Goal: Task Accomplishment & Management: Manage account settings

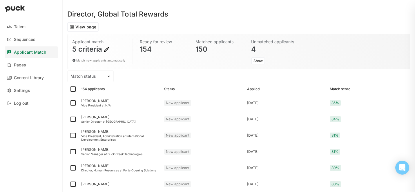
scroll to position [10, 0]
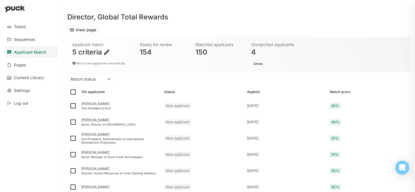
click at [100, 53] on div "5 criteria" at bounding box center [98, 52] width 53 height 7
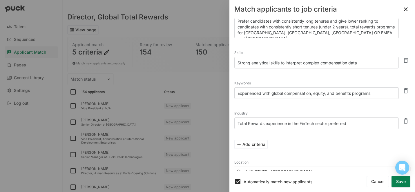
scroll to position [28, 0]
click at [399, 181] on button "Save" at bounding box center [400, 182] width 19 height 12
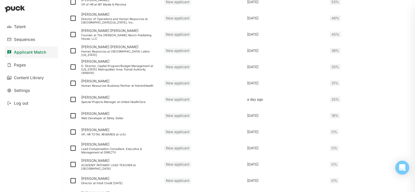
scroll to position [584, 0]
click at [74, 52] on img at bounding box center [73, 50] width 7 height 7
click at [70, 51] on input "checkbox" at bounding box center [69, 50] width 0 height 0
checkbox input "true"
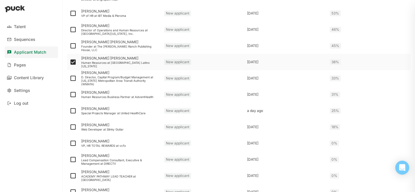
scroll to position [596, 0]
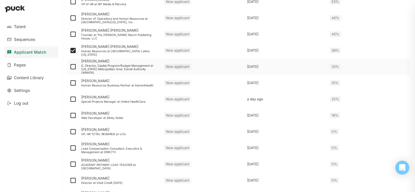
click at [72, 66] on img at bounding box center [73, 66] width 7 height 7
click at [70, 67] on input "checkbox" at bounding box center [69, 67] width 0 height 0
checkbox input "true"
click at [73, 83] on img at bounding box center [73, 82] width 7 height 7
click at [70, 83] on input "checkbox" at bounding box center [69, 83] width 0 height 0
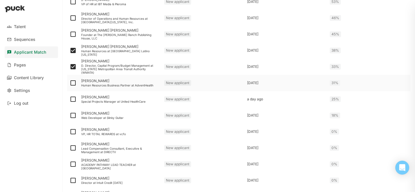
checkbox input "true"
click at [74, 99] on img at bounding box center [73, 99] width 7 height 7
click at [70, 99] on input "checkbox" at bounding box center [69, 99] width 0 height 0
checkbox input "true"
click at [73, 115] on img at bounding box center [73, 115] width 7 height 7
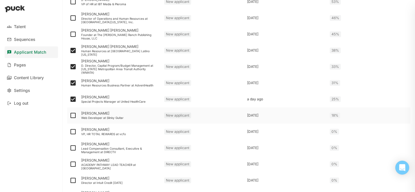
click at [70, 115] on input "checkbox" at bounding box center [69, 115] width 0 height 0
checkbox input "true"
click at [73, 132] on img at bounding box center [73, 131] width 7 height 7
click at [70, 132] on input "checkbox" at bounding box center [69, 132] width 0 height 0
checkbox input "true"
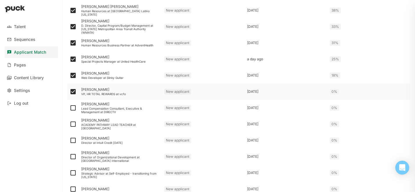
scroll to position [638, 0]
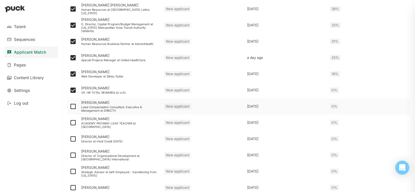
click at [72, 107] on img at bounding box center [73, 106] width 7 height 7
click at [70, 107] on input "checkbox" at bounding box center [69, 106] width 0 height 0
checkbox input "true"
click at [74, 122] on img at bounding box center [73, 122] width 7 height 7
click at [70, 123] on input "checkbox" at bounding box center [69, 123] width 0 height 0
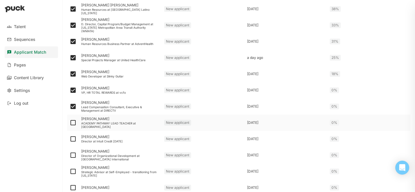
checkbox input "true"
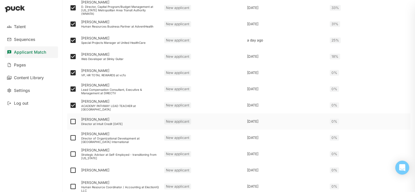
scroll to position [656, 0]
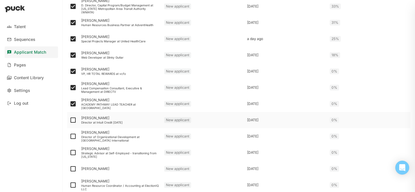
click at [73, 119] on img at bounding box center [73, 120] width 7 height 7
click at [70, 120] on input "checkbox" at bounding box center [69, 120] width 0 height 0
checkbox input "true"
click at [73, 136] on img at bounding box center [73, 136] width 7 height 7
click at [70, 136] on input "checkbox" at bounding box center [69, 136] width 0 height 0
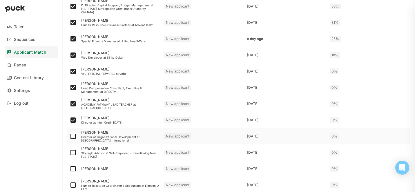
checkbox input "true"
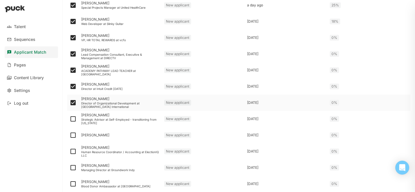
scroll to position [691, 0]
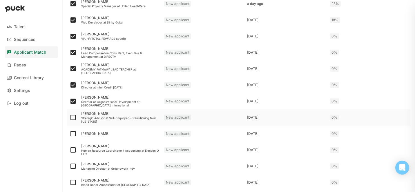
click at [73, 117] on img at bounding box center [73, 117] width 7 height 7
click at [70, 117] on input "checkbox" at bounding box center [69, 117] width 0 height 0
checkbox input "true"
click at [73, 134] on img at bounding box center [73, 133] width 7 height 7
click at [70, 134] on input "checkbox" at bounding box center [69, 134] width 0 height 0
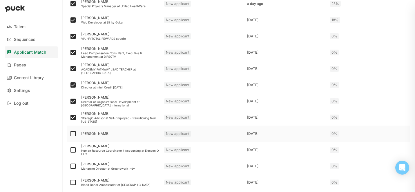
checkbox input "true"
click at [73, 151] on img at bounding box center [73, 149] width 7 height 7
click at [70, 150] on input "checkbox" at bounding box center [69, 150] width 0 height 0
checkbox input "true"
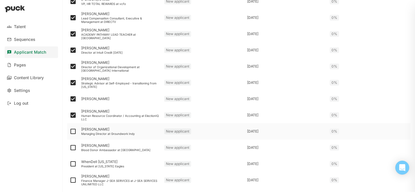
click at [72, 135] on img at bounding box center [73, 131] width 7 height 7
click at [70, 132] on input "checkbox" at bounding box center [69, 131] width 0 height 0
checkbox input "true"
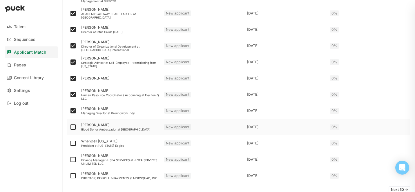
scroll to position [748, 0]
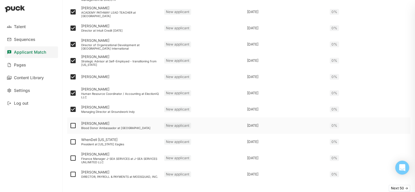
click at [73, 126] on img at bounding box center [73, 125] width 7 height 7
click at [70, 126] on input "checkbox" at bounding box center [69, 126] width 0 height 0
checkbox input "true"
click at [73, 143] on img at bounding box center [73, 141] width 7 height 7
click at [70, 142] on input "checkbox" at bounding box center [69, 142] width 0 height 0
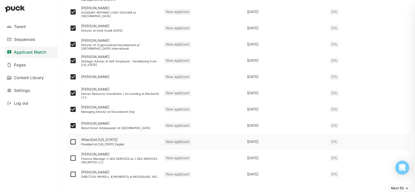
checkbox input "true"
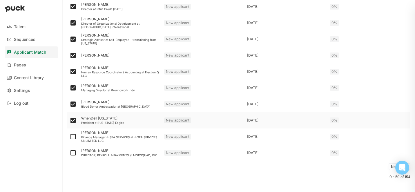
scroll to position [776, 0]
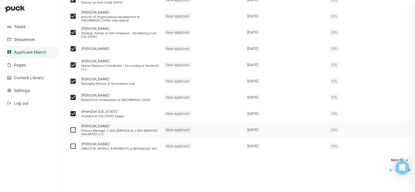
click at [73, 133] on img at bounding box center [73, 129] width 7 height 7
click at [70, 130] on input "checkbox" at bounding box center [69, 130] width 0 height 0
checkbox input "true"
click at [73, 147] on img at bounding box center [73, 146] width 7 height 7
click at [70, 146] on input "checkbox" at bounding box center [69, 146] width 0 height 0
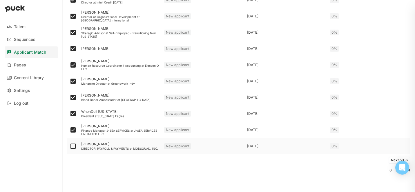
checkbox input "true"
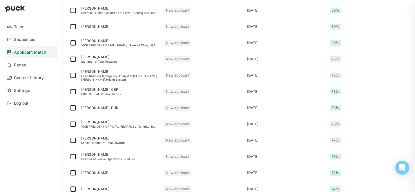
scroll to position [0, 0]
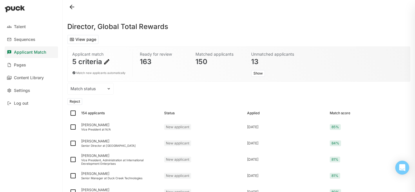
click at [75, 101] on button "Reject" at bounding box center [74, 101] width 15 height 7
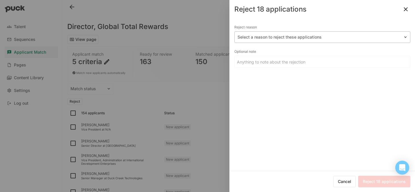
click at [294, 37] on div at bounding box center [318, 37] width 163 height 6
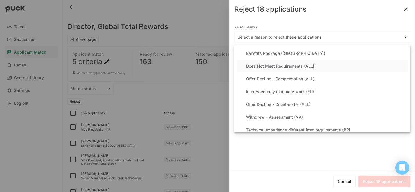
click at [278, 66] on div "Does Not Meet Requirements (ALL)" at bounding box center [280, 66] width 68 height 5
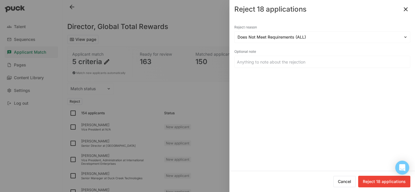
click at [374, 179] on button "Reject 18 applications" at bounding box center [384, 182] width 52 height 12
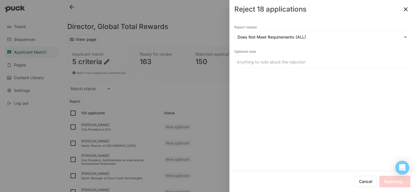
checkbox input "false"
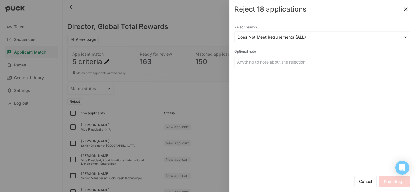
checkbox input "false"
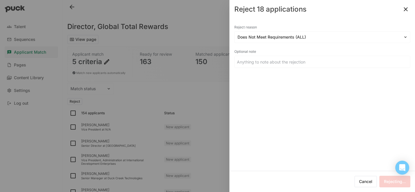
checkbox input "false"
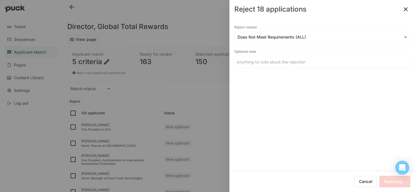
checkbox input "false"
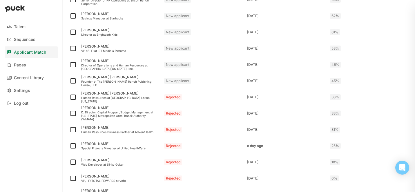
scroll to position [563, 0]
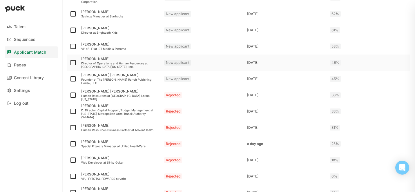
click at [74, 64] on img at bounding box center [73, 62] width 7 height 7
click at [70, 63] on input "checkbox" at bounding box center [69, 63] width 0 height 0
checkbox input "true"
click at [72, 80] on img at bounding box center [73, 78] width 7 height 7
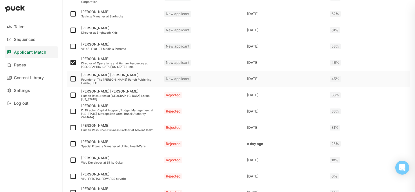
click at [70, 79] on input "checkbox" at bounding box center [69, 79] width 0 height 0
checkbox input "true"
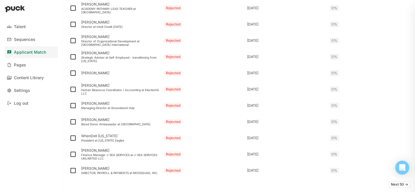
scroll to position [800, 0]
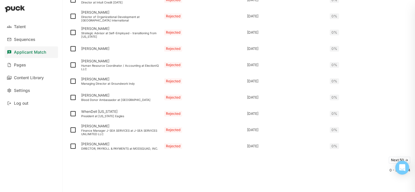
click at [393, 159] on button "Next 50 ->" at bounding box center [399, 160] width 22 height 7
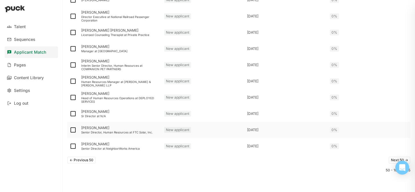
click at [72, 128] on img at bounding box center [73, 129] width 7 height 7
click at [70, 130] on input "checkbox" at bounding box center [69, 130] width 0 height 0
checkbox input "true"
click at [72, 113] on img at bounding box center [73, 113] width 7 height 7
click at [70, 114] on input "checkbox" at bounding box center [69, 114] width 0 height 0
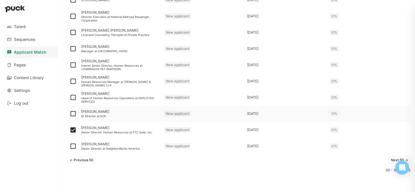
checkbox input "true"
click at [73, 97] on img at bounding box center [73, 97] width 7 height 7
click at [70, 97] on input "checkbox" at bounding box center [69, 97] width 0 height 0
checkbox input "true"
click at [73, 82] on img at bounding box center [73, 81] width 7 height 7
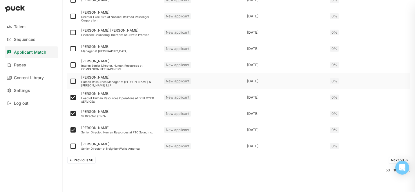
click at [70, 81] on input "checkbox" at bounding box center [69, 81] width 0 height 0
checkbox input "true"
click at [72, 68] on img at bounding box center [73, 64] width 7 height 7
click at [70, 65] on input "checkbox" at bounding box center [69, 65] width 0 height 0
checkbox input "true"
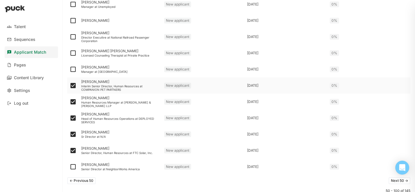
scroll to position [776, 0]
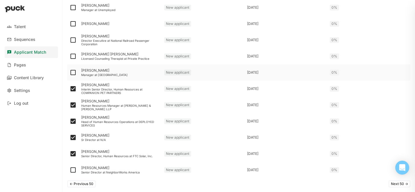
click at [72, 73] on img at bounding box center [73, 72] width 7 height 7
click at [70, 73] on input "checkbox" at bounding box center [69, 72] width 0 height 0
checkbox input "true"
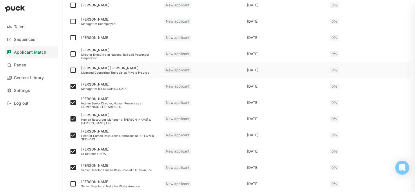
click at [72, 70] on img at bounding box center [73, 70] width 7 height 7
click at [70, 70] on input "checkbox" at bounding box center [69, 70] width 0 height 0
checkbox input "true"
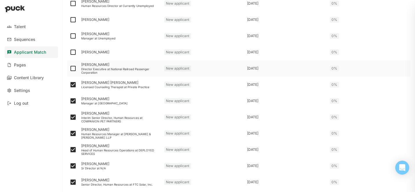
click at [73, 67] on img at bounding box center [73, 68] width 7 height 7
click at [70, 68] on input "checkbox" at bounding box center [69, 68] width 0 height 0
checkbox input "true"
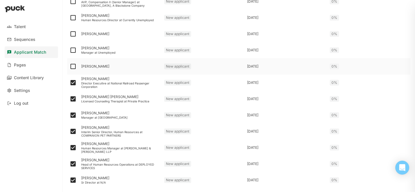
click at [72, 66] on img at bounding box center [73, 66] width 7 height 7
click at [70, 66] on input "checkbox" at bounding box center [69, 66] width 0 height 0
checkbox input "true"
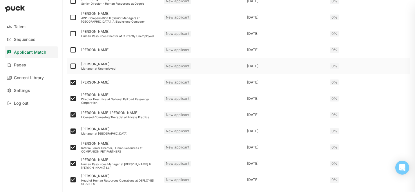
click at [72, 66] on img at bounding box center [73, 66] width 7 height 7
click at [70, 66] on input "checkbox" at bounding box center [69, 66] width 0 height 0
checkbox input "true"
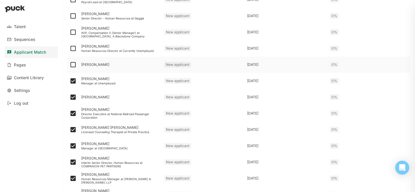
click at [72, 66] on img at bounding box center [73, 64] width 7 height 7
click at [70, 65] on input "checkbox" at bounding box center [69, 65] width 0 height 0
checkbox input "true"
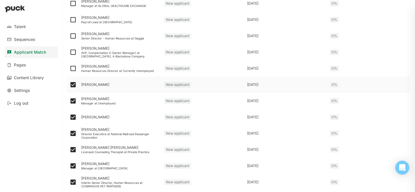
click at [72, 66] on img at bounding box center [73, 68] width 7 height 7
click at [70, 68] on input "checkbox" at bounding box center [69, 68] width 0 height 0
checkbox input "true"
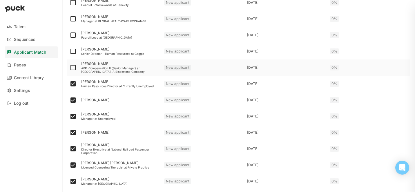
click at [72, 67] on img at bounding box center [73, 67] width 7 height 7
click at [70, 68] on input "checkbox" at bounding box center [69, 68] width 0 height 0
checkbox input "true"
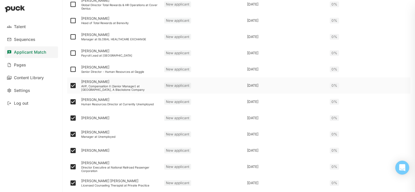
scroll to position [647, 0]
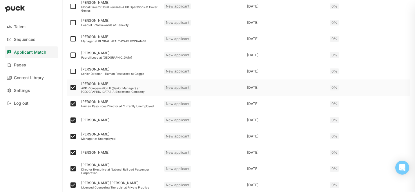
click at [72, 67] on div at bounding box center [73, 71] width 12 height 16
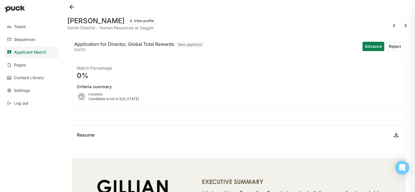
click at [69, 7] on button at bounding box center [71, 6] width 9 height 9
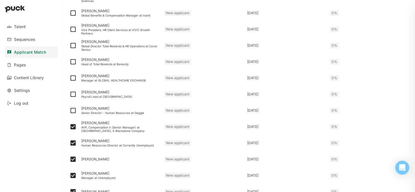
scroll to position [608, 0]
click at [74, 109] on img at bounding box center [73, 110] width 7 height 7
click at [70, 110] on input "checkbox" at bounding box center [69, 110] width 0 height 0
checkbox input "true"
click at [73, 94] on img at bounding box center [73, 93] width 7 height 7
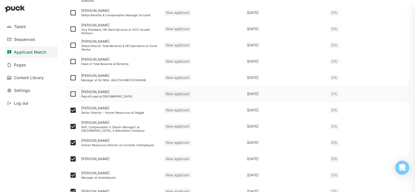
click at [70, 94] on input "checkbox" at bounding box center [69, 94] width 0 height 0
checkbox input "true"
click at [74, 77] on img at bounding box center [73, 77] width 7 height 7
click at [70, 78] on input "checkbox" at bounding box center [69, 78] width 0 height 0
checkbox input "true"
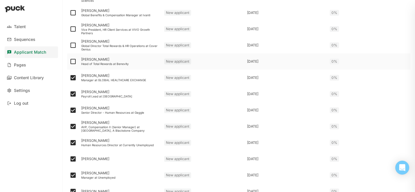
click at [73, 61] on img at bounding box center [73, 61] width 7 height 7
click at [70, 61] on input "checkbox" at bounding box center [69, 61] width 0 height 0
checkbox input "true"
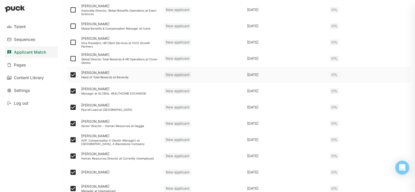
scroll to position [594, 0]
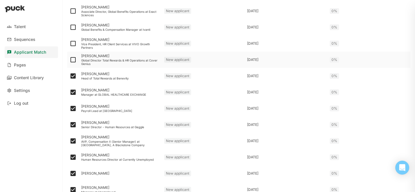
click at [73, 59] on img at bounding box center [73, 59] width 7 height 7
click at [70, 60] on input "checkbox" at bounding box center [69, 60] width 0 height 0
checkbox input "true"
click at [74, 42] on img at bounding box center [73, 43] width 7 height 7
click at [70, 43] on input "checkbox" at bounding box center [69, 43] width 0 height 0
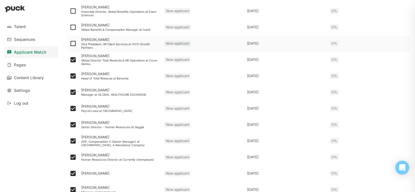
checkbox input "true"
click at [75, 27] on img at bounding box center [73, 27] width 7 height 7
click at [70, 27] on input "checkbox" at bounding box center [69, 27] width 0 height 0
checkbox input "true"
click at [73, 11] on img at bounding box center [73, 11] width 7 height 7
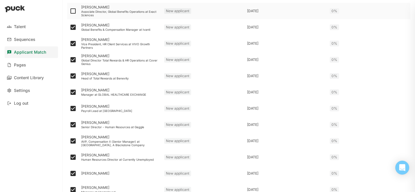
click at [70, 11] on input "checkbox" at bounding box center [69, 11] width 0 height 0
checkbox input "true"
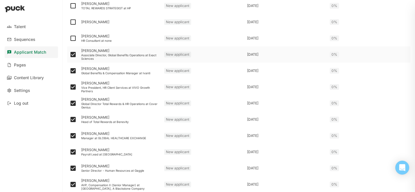
scroll to position [546, 0]
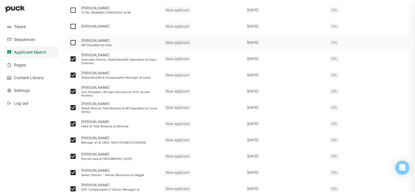
click at [72, 41] on img at bounding box center [73, 42] width 7 height 7
click at [70, 43] on input "checkbox" at bounding box center [69, 43] width 0 height 0
checkbox input "true"
click at [73, 26] on img at bounding box center [73, 26] width 7 height 7
click at [70, 26] on input "checkbox" at bounding box center [69, 26] width 0 height 0
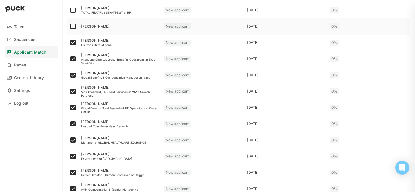
checkbox input "true"
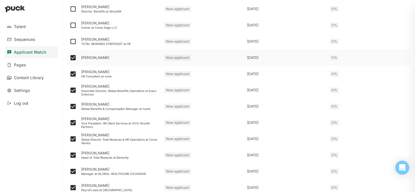
scroll to position [513, 0]
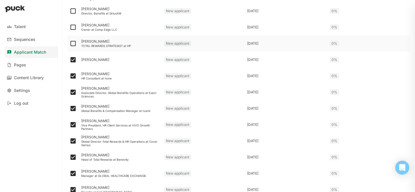
click at [72, 44] on img at bounding box center [73, 43] width 7 height 7
click at [70, 44] on input "checkbox" at bounding box center [69, 43] width 0 height 0
checkbox input "true"
click at [72, 28] on img at bounding box center [73, 27] width 7 height 7
click at [70, 28] on input "checkbox" at bounding box center [69, 27] width 0 height 0
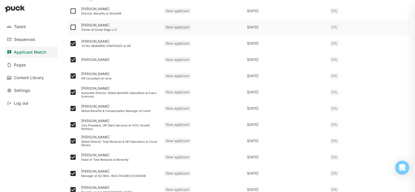
checkbox input "true"
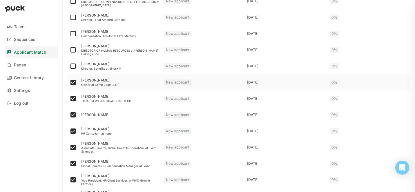
scroll to position [453, 0]
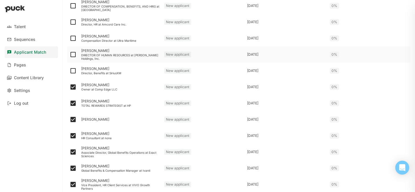
click at [74, 54] on img at bounding box center [73, 54] width 7 height 7
click at [70, 55] on input "checkbox" at bounding box center [69, 55] width 0 height 0
checkbox input "true"
click at [73, 39] on img at bounding box center [73, 38] width 7 height 7
click at [70, 39] on input "checkbox" at bounding box center [69, 38] width 0 height 0
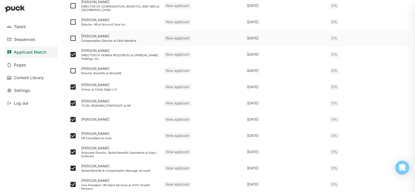
checkbox input "true"
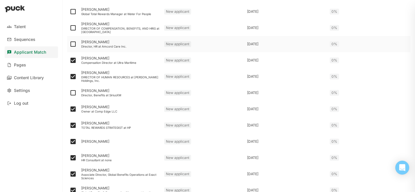
scroll to position [429, 0]
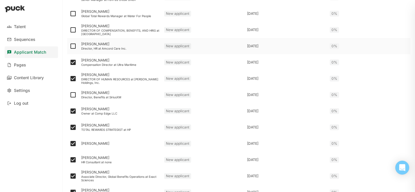
click at [72, 47] on img at bounding box center [73, 46] width 7 height 7
click at [70, 46] on input "checkbox" at bounding box center [69, 46] width 0 height 0
checkbox input "true"
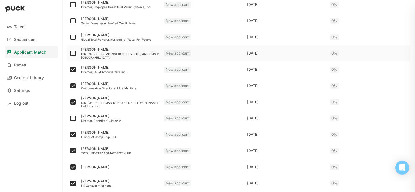
scroll to position [404, 0]
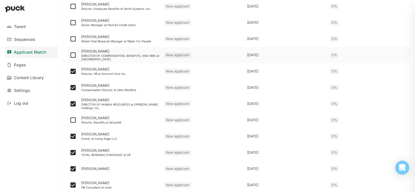
click at [73, 57] on img at bounding box center [73, 55] width 7 height 7
click at [70, 55] on input "checkbox" at bounding box center [69, 55] width 0 height 0
checkbox input "true"
click at [73, 40] on img at bounding box center [73, 38] width 7 height 7
click at [70, 39] on input "checkbox" at bounding box center [69, 39] width 0 height 0
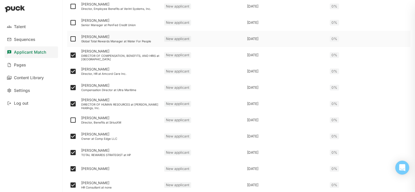
checkbox input "true"
click at [73, 23] on img at bounding box center [73, 22] width 7 height 7
click at [70, 23] on input "checkbox" at bounding box center [69, 23] width 0 height 0
checkbox input "true"
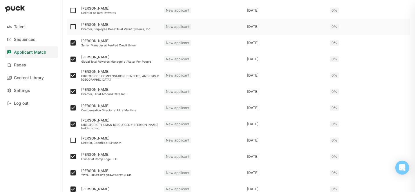
click at [73, 28] on img at bounding box center [73, 26] width 7 height 7
click at [70, 27] on input "checkbox" at bounding box center [69, 27] width 0 height 0
checkbox input "true"
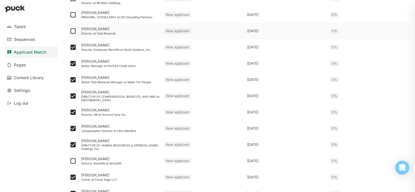
click at [72, 32] on img at bounding box center [73, 31] width 7 height 7
click at [70, 31] on input "checkbox" at bounding box center [69, 31] width 0 height 0
checkbox input "true"
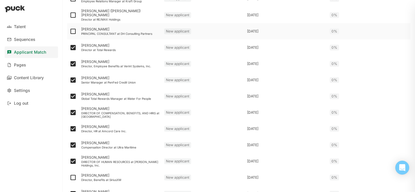
click at [72, 30] on img at bounding box center [73, 31] width 7 height 7
click at [70, 31] on input "checkbox" at bounding box center [69, 31] width 0 height 0
checkbox input "true"
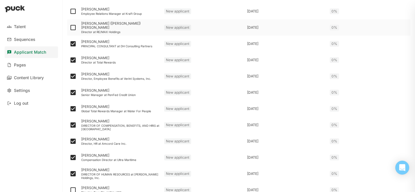
click at [72, 27] on img at bounding box center [73, 27] width 7 height 7
click at [70, 28] on input "checkbox" at bounding box center [69, 28] width 0 height 0
checkbox input "true"
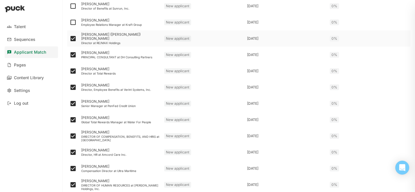
scroll to position [318, 0]
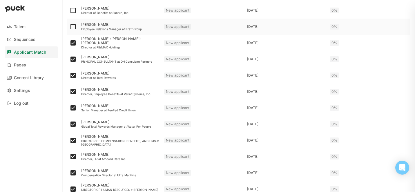
click at [72, 26] on img at bounding box center [73, 26] width 7 height 7
click at [70, 27] on input "checkbox" at bounding box center [69, 27] width 0 height 0
checkbox input "true"
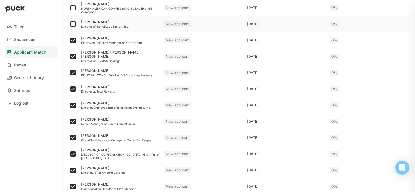
click at [72, 25] on img at bounding box center [73, 24] width 7 height 7
click at [70, 24] on input "checkbox" at bounding box center [69, 24] width 0 height 0
checkbox input "true"
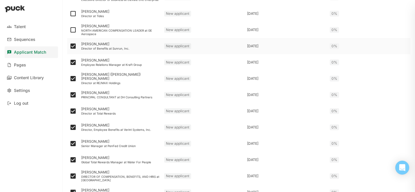
scroll to position [282, 0]
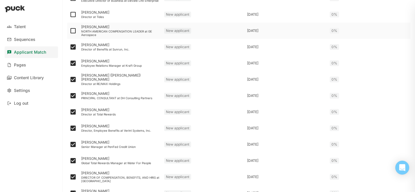
click at [72, 32] on img at bounding box center [73, 30] width 7 height 7
click at [70, 31] on input "checkbox" at bounding box center [69, 31] width 0 height 0
checkbox input "true"
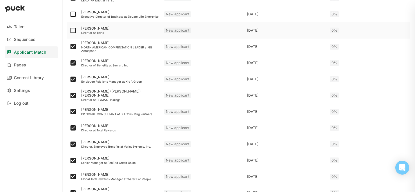
click at [72, 31] on img at bounding box center [73, 30] width 7 height 7
click at [70, 31] on input "checkbox" at bounding box center [69, 30] width 0 height 0
checkbox input "true"
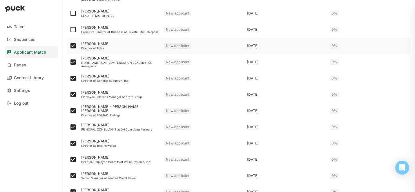
scroll to position [249, 0]
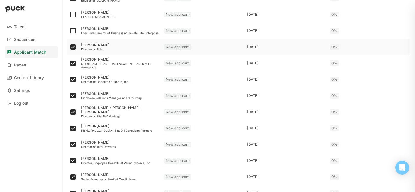
click at [72, 31] on img at bounding box center [73, 30] width 7 height 7
click at [70, 31] on input "checkbox" at bounding box center [69, 31] width 0 height 0
checkbox input "true"
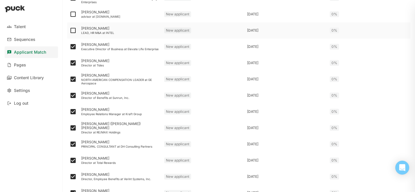
click at [72, 30] on img at bounding box center [73, 30] width 7 height 7
click at [70, 30] on input "checkbox" at bounding box center [69, 30] width 0 height 0
checkbox input "true"
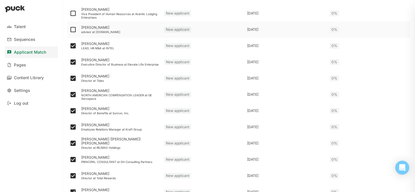
click at [72, 30] on img at bounding box center [73, 29] width 7 height 7
click at [70, 30] on input "checkbox" at bounding box center [69, 30] width 0 height 0
checkbox input "true"
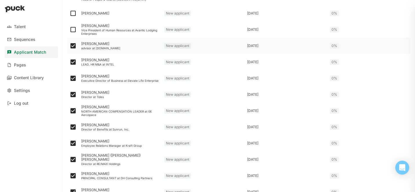
scroll to position [200, 0]
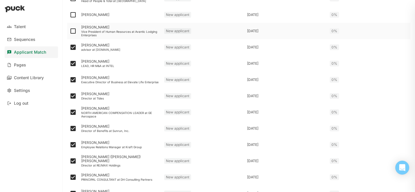
click at [72, 31] on img at bounding box center [73, 31] width 7 height 7
click at [70, 31] on input "checkbox" at bounding box center [69, 31] width 0 height 0
checkbox input "true"
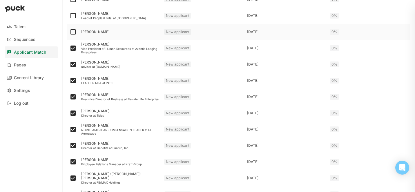
click at [72, 31] on img at bounding box center [73, 31] width 7 height 7
click at [70, 32] on input "checkbox" at bounding box center [69, 32] width 0 height 0
checkbox input "true"
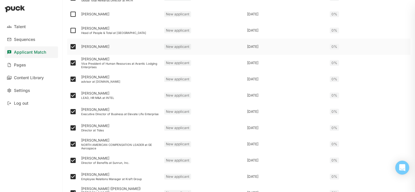
scroll to position [167, 0]
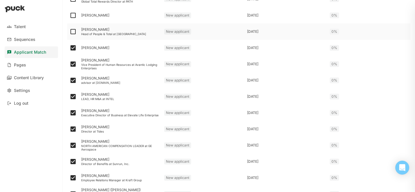
click at [73, 32] on img at bounding box center [73, 31] width 7 height 7
click at [70, 32] on input "checkbox" at bounding box center [69, 32] width 0 height 0
checkbox input "true"
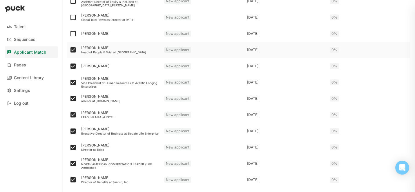
click at [73, 32] on img at bounding box center [73, 33] width 7 height 7
click at [70, 34] on input "checkbox" at bounding box center [69, 34] width 0 height 0
checkbox input "true"
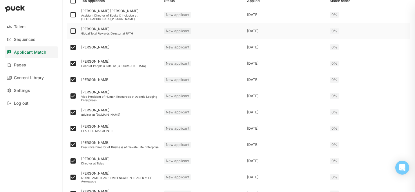
click at [72, 32] on img at bounding box center [73, 31] width 7 height 7
click at [70, 31] on input "checkbox" at bounding box center [69, 31] width 0 height 0
checkbox input "true"
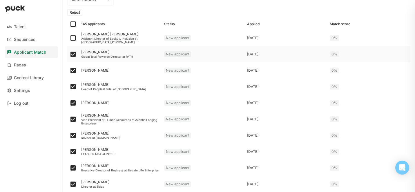
scroll to position [112, 0]
click at [72, 37] on img at bounding box center [73, 38] width 7 height 7
click at [70, 38] on input "checkbox" at bounding box center [69, 38] width 0 height 0
click at [77, 15] on button "Reject" at bounding box center [74, 12] width 15 height 7
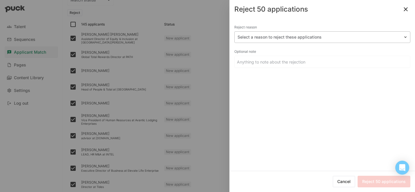
click at [296, 39] on div at bounding box center [318, 37] width 163 height 6
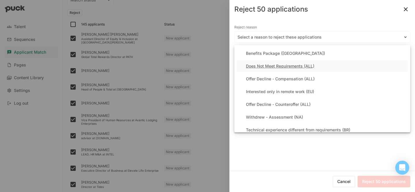
click at [273, 66] on div "Does Not Meet Requirements (ALL)" at bounding box center [280, 66] width 68 height 5
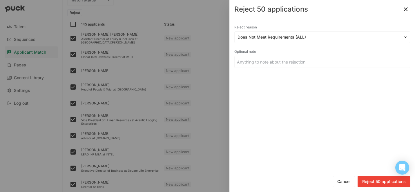
click at [375, 184] on button "Reject 50 applications" at bounding box center [383, 182] width 53 height 12
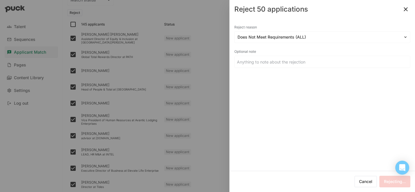
checkbox input "false"
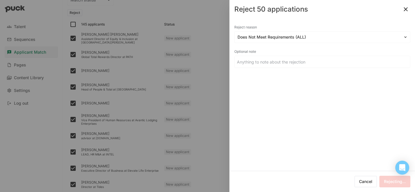
checkbox input "false"
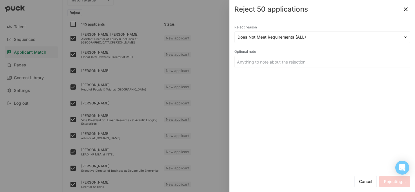
checkbox input "false"
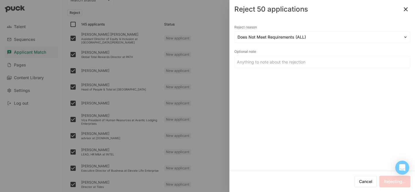
checkbox input "false"
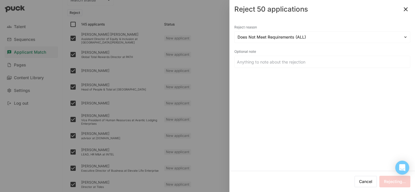
checkbox input "false"
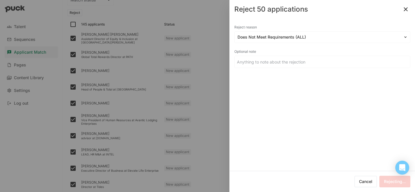
checkbox input "false"
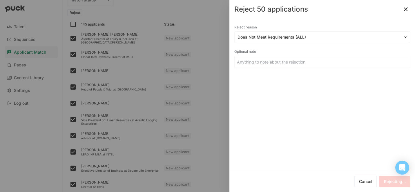
checkbox input "false"
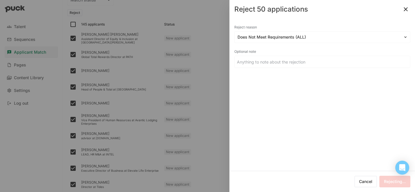
checkbox input "false"
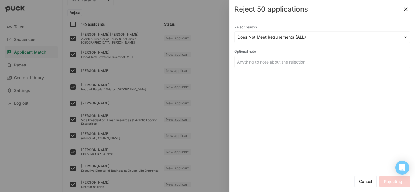
checkbox input "false"
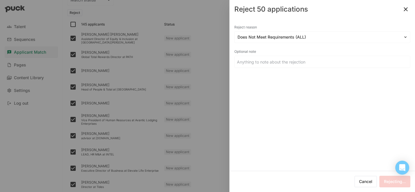
checkbox input "false"
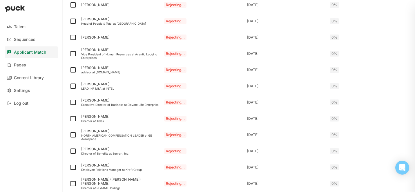
scroll to position [0, 0]
